Goal: Task Accomplishment & Management: Use online tool/utility

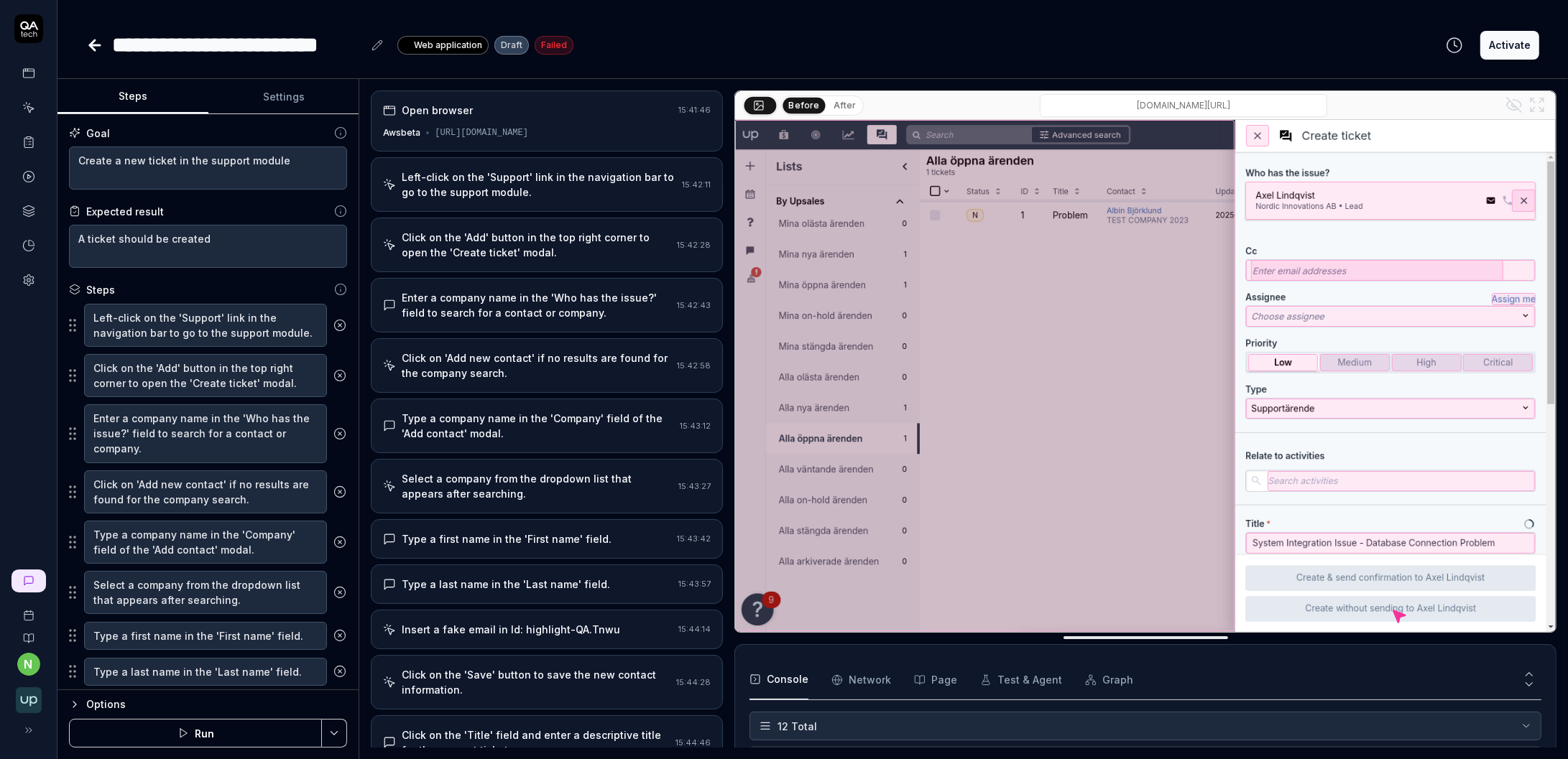
scroll to position [279, 0]
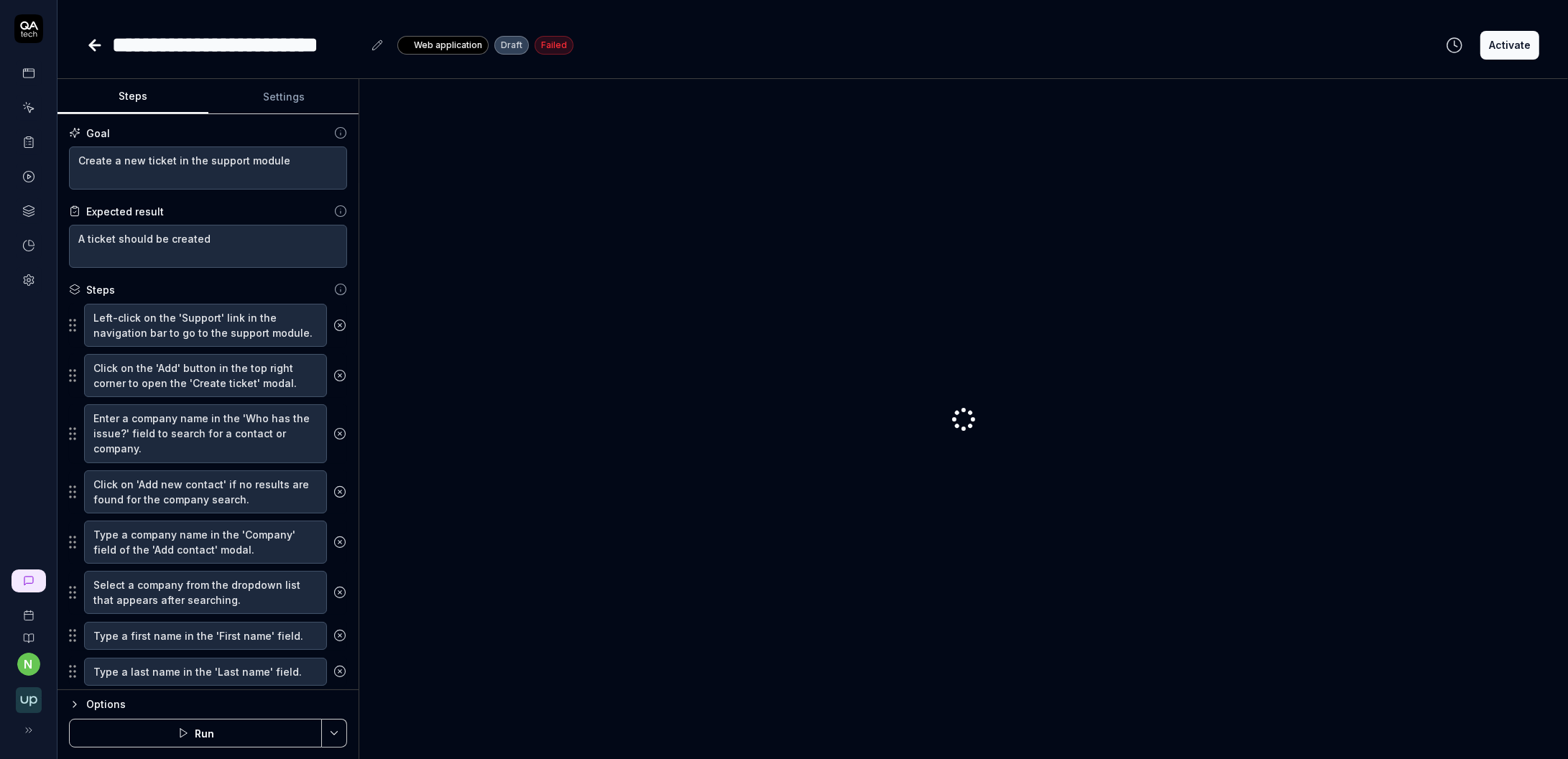
type textarea "*"
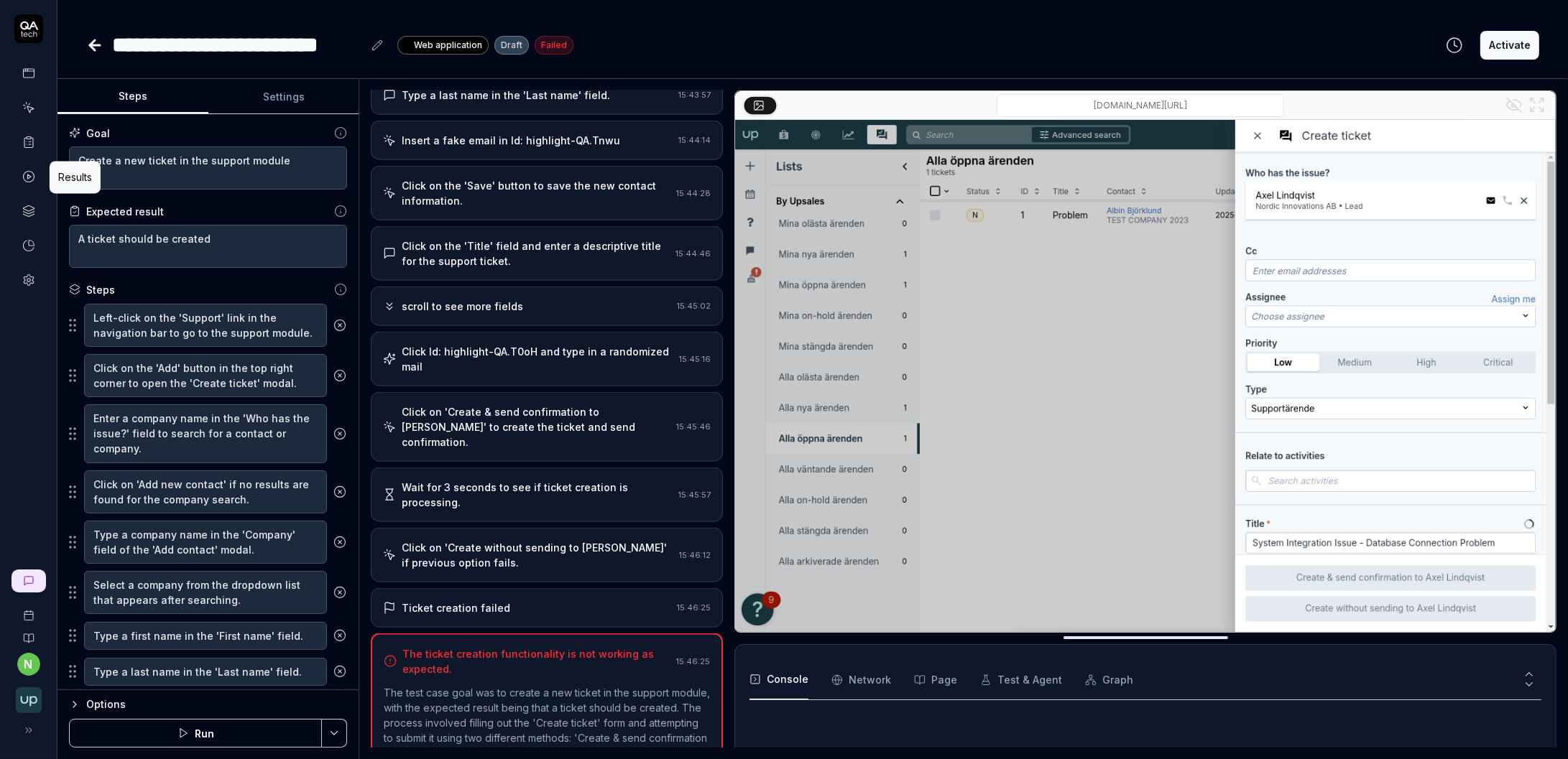
click at [28, 177] on icon at bounding box center [28, 176] width 13 height 13
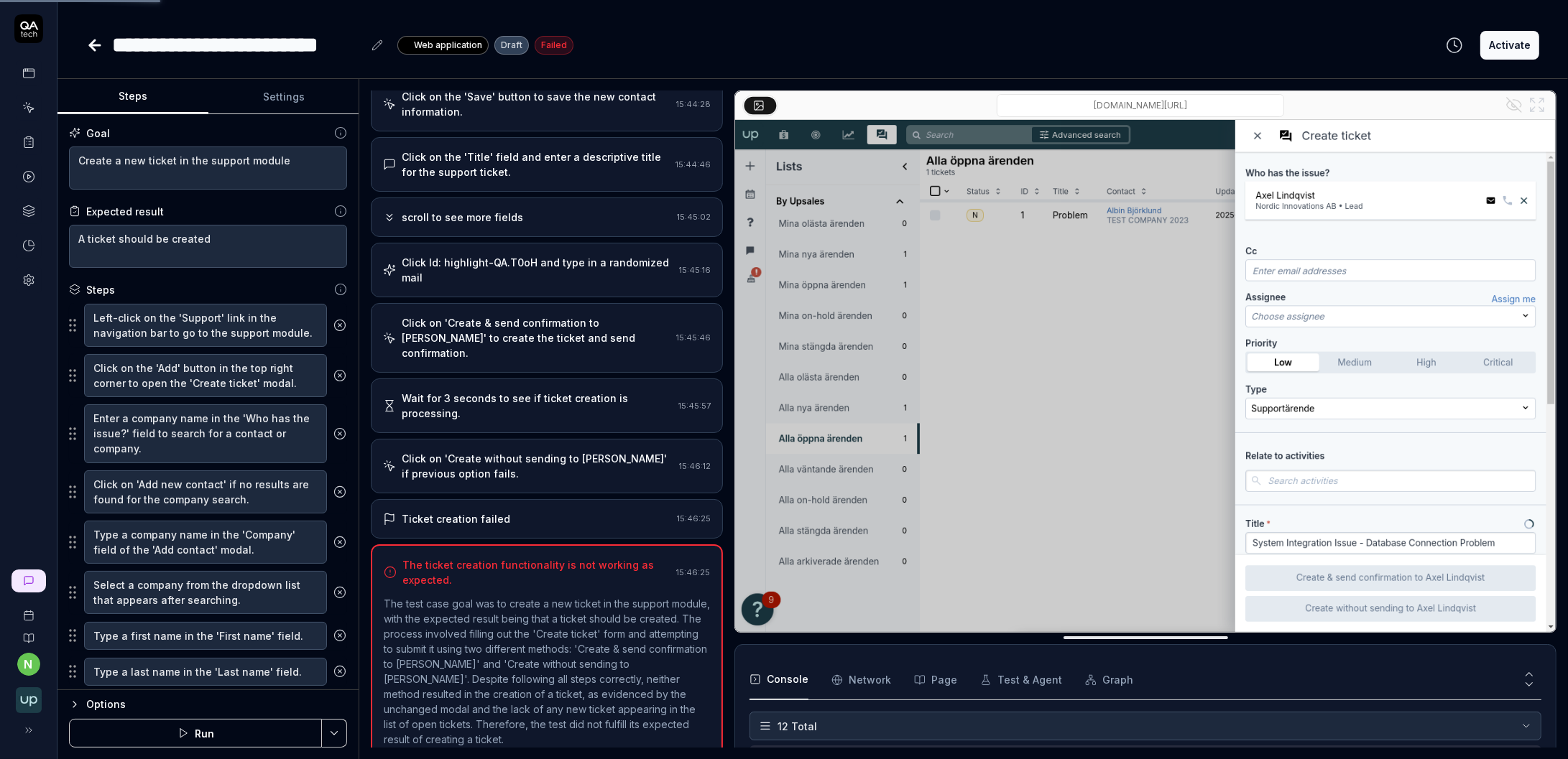
scroll to position [280, 0]
